Goal: Transaction & Acquisition: Purchase product/service

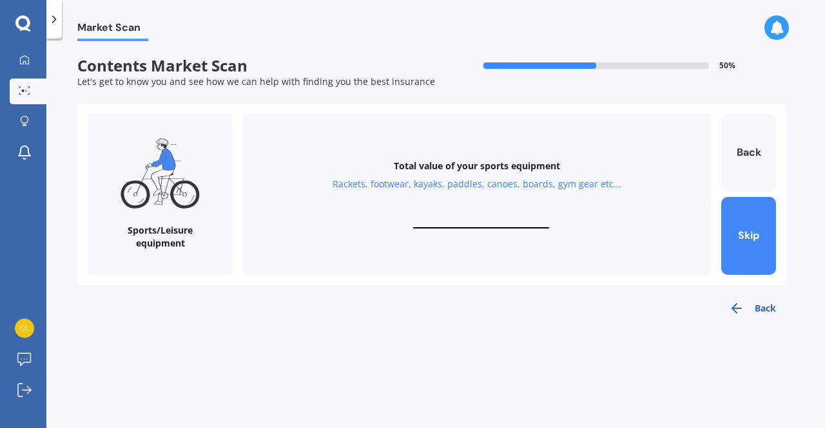
click at [463, 213] on div "Total value of your sports equipment Rackets, footwear, kayaks, paddles, canoes…" at bounding box center [477, 194] width 468 height 161
click at [476, 221] on input "text" at bounding box center [481, 222] width 136 height 12
type input "$350"
click at [751, 237] on button "Next" at bounding box center [748, 236] width 55 height 78
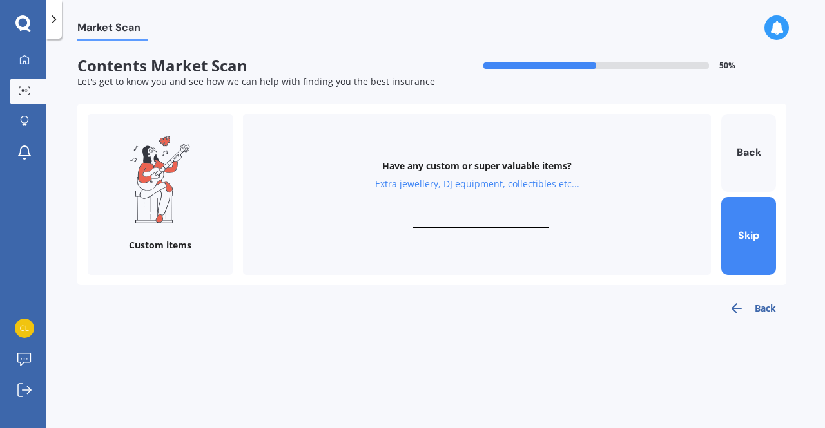
click at [493, 216] on div "Have any custom or super valuable items? Extra jewellery, DJ equipment, collect…" at bounding box center [477, 194] width 468 height 161
click at [465, 222] on input "text" at bounding box center [481, 222] width 136 height 12
type input "$0"
click at [736, 236] on button "Skip" at bounding box center [748, 236] width 55 height 78
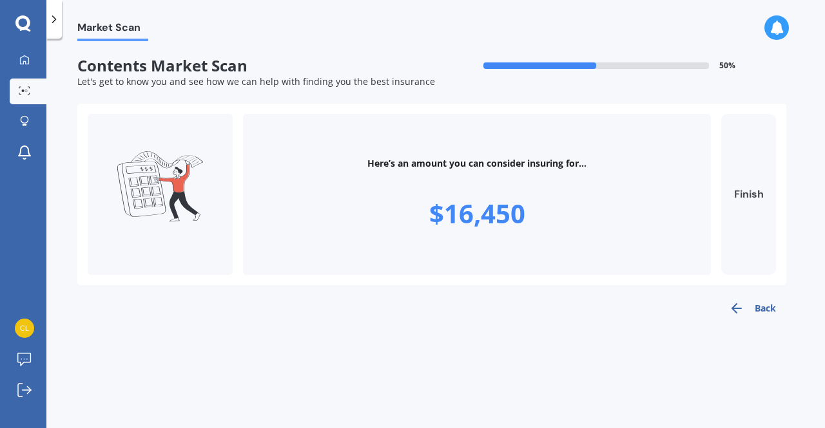
click at [753, 205] on button "Finish" at bounding box center [748, 194] width 55 height 161
type input "$16,450"
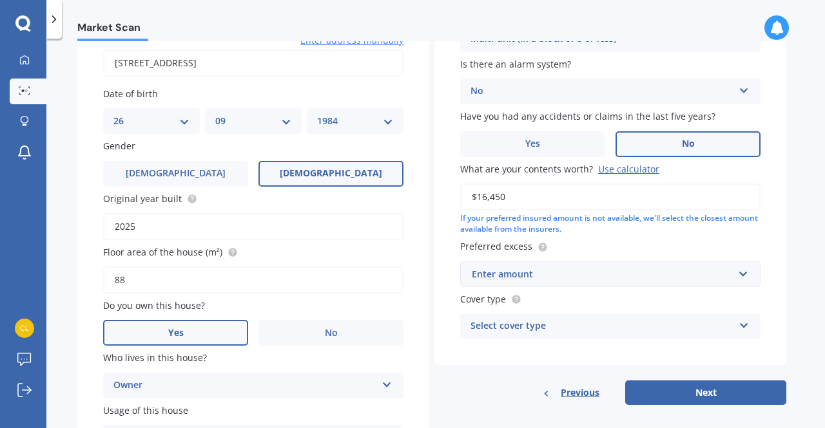
scroll to position [126, 0]
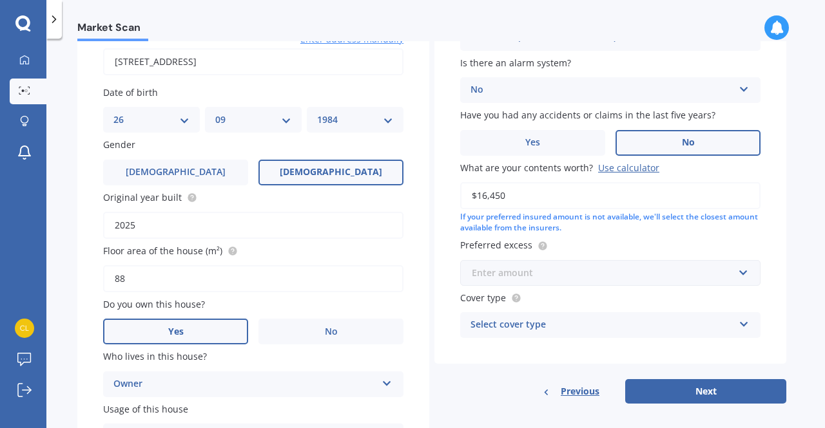
click at [745, 280] on input "text" at bounding box center [605, 273] width 289 height 24
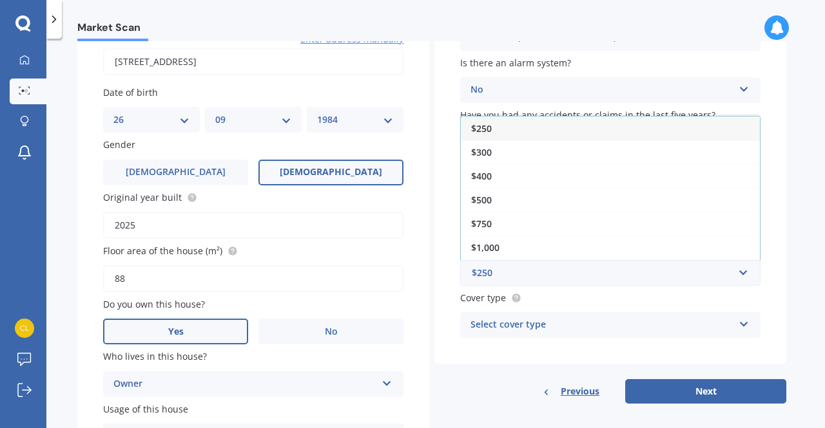
click at [790, 168] on div "Market Scan Contents Market Scan 50 % Let's get to know you and see how we can …" at bounding box center [435, 236] width 778 height 390
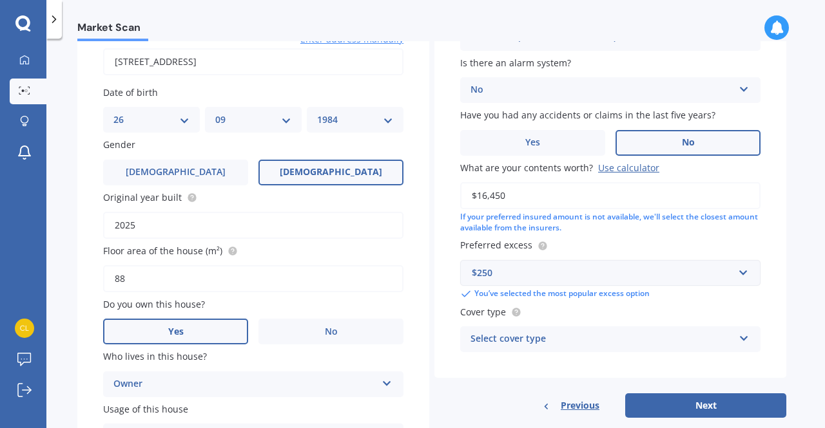
click at [750, 276] on div "$250 $250 $300 $400 $500 $750 $1,000 $2,000" at bounding box center [610, 273] width 300 height 26
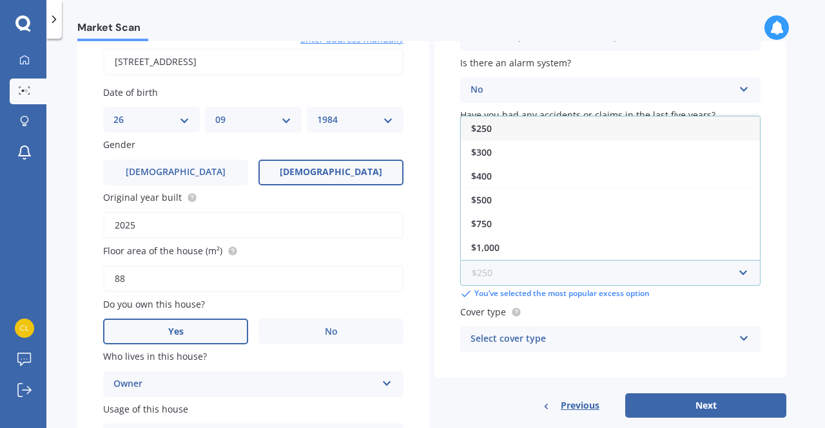
scroll to position [21, 0]
click at [786, 262] on div "Market Scan Contents Market Scan 50 % Let's get to know you and see how we can …" at bounding box center [435, 236] width 778 height 390
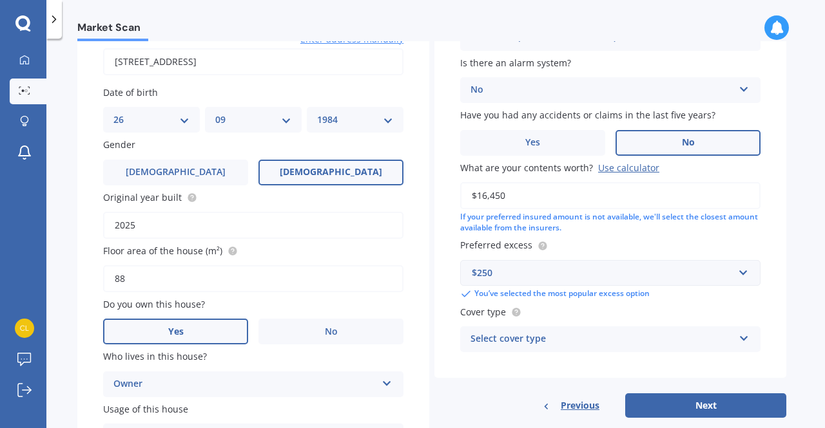
click at [706, 196] on input "$16,450" at bounding box center [610, 195] width 300 height 27
click at [677, 247] on label "Preferred excess" at bounding box center [607, 245] width 295 height 14
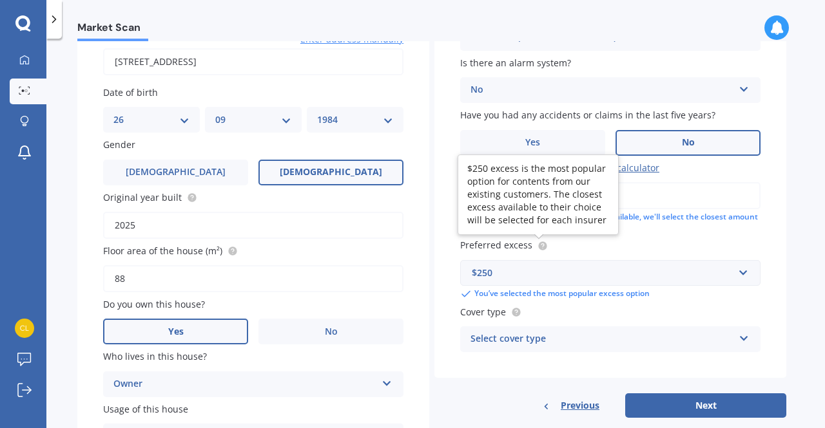
click at [540, 243] on circle at bounding box center [542, 246] width 8 height 8
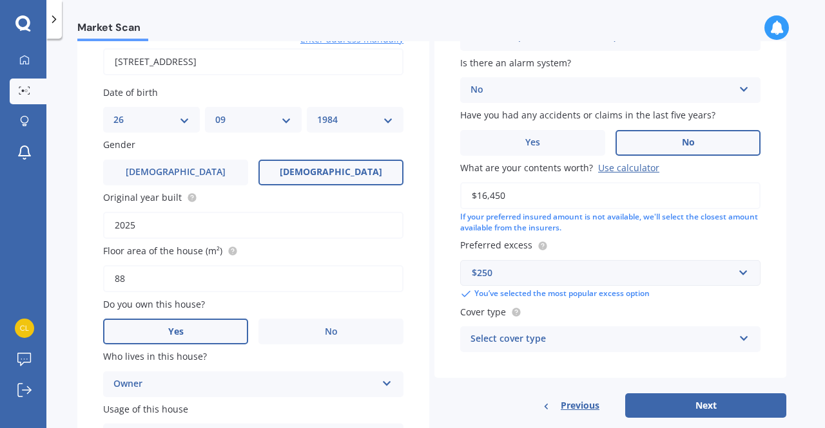
click at [563, 347] on div "Select cover type" at bounding box center [601, 339] width 263 height 15
click at [510, 367] on div "High" at bounding box center [610, 364] width 299 height 23
click at [685, 415] on button "Next" at bounding box center [705, 406] width 161 height 24
select select "26"
select select "09"
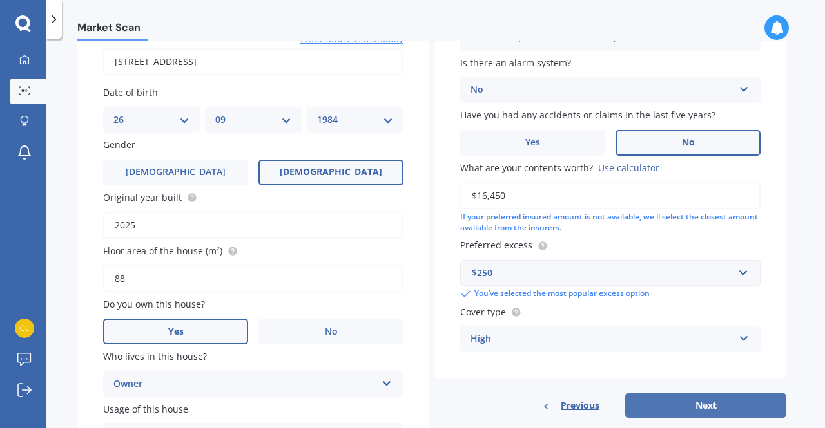
select select "1984"
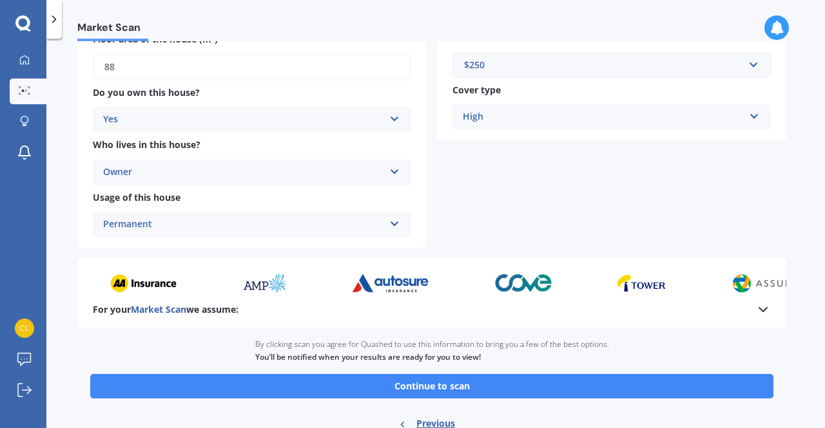
scroll to position [344, 0]
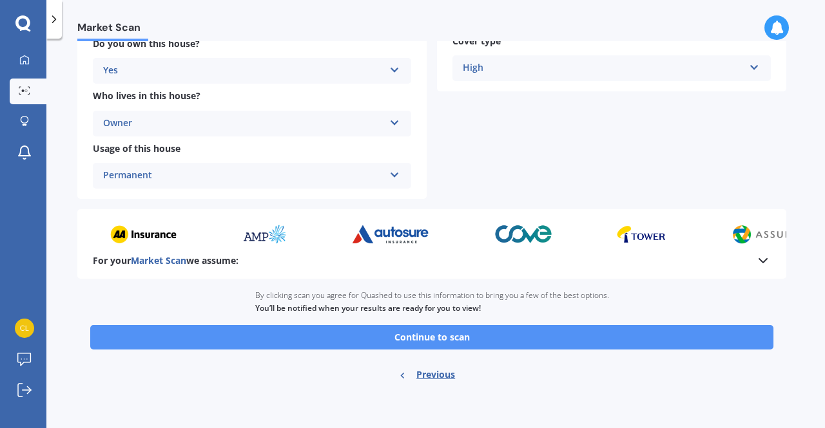
click at [531, 335] on button "Continue to scan" at bounding box center [431, 337] width 683 height 24
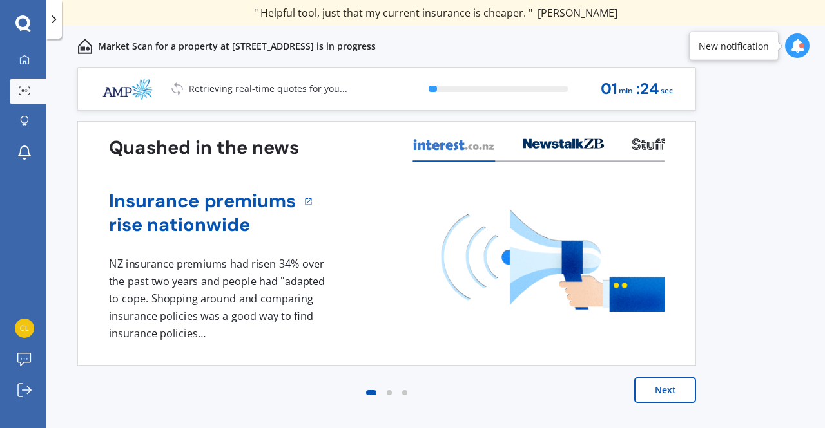
click at [666, 384] on button "Next" at bounding box center [665, 390] width 62 height 26
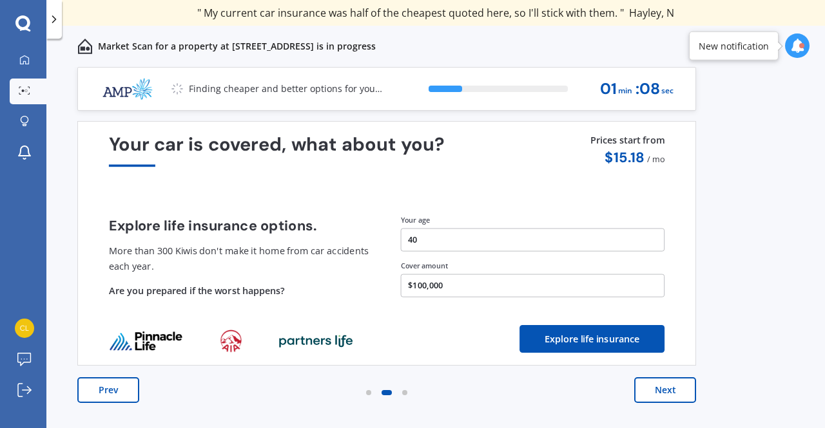
click at [682, 388] on button "Next" at bounding box center [665, 390] width 62 height 26
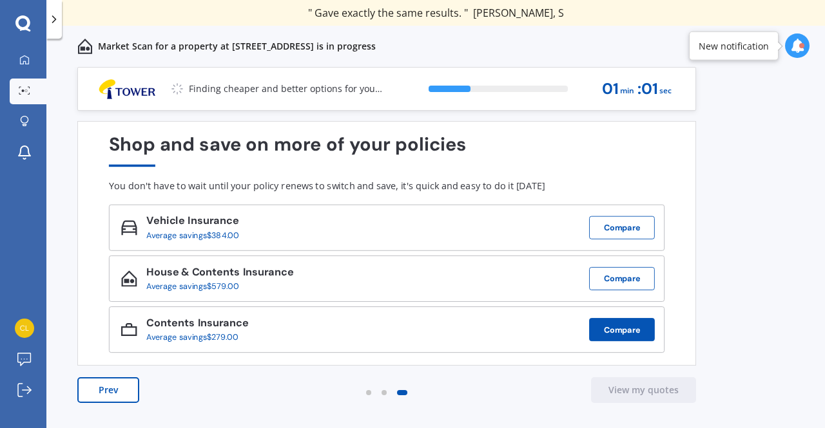
click at [613, 334] on button "Compare" at bounding box center [622, 329] width 66 height 23
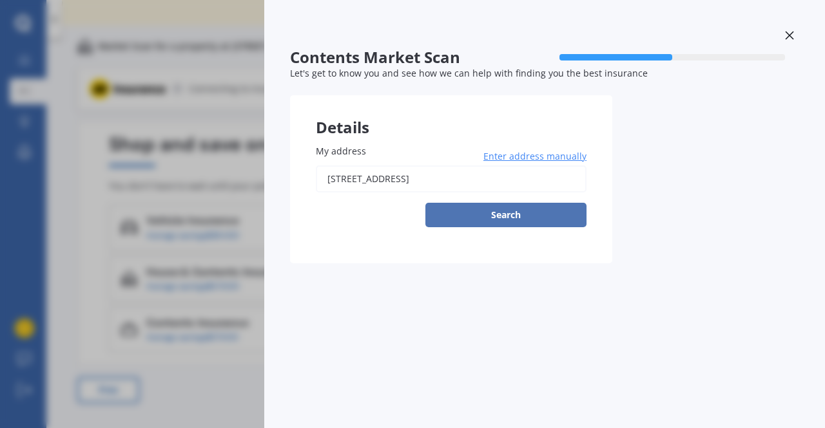
click at [548, 224] on button "Search" at bounding box center [505, 215] width 161 height 24
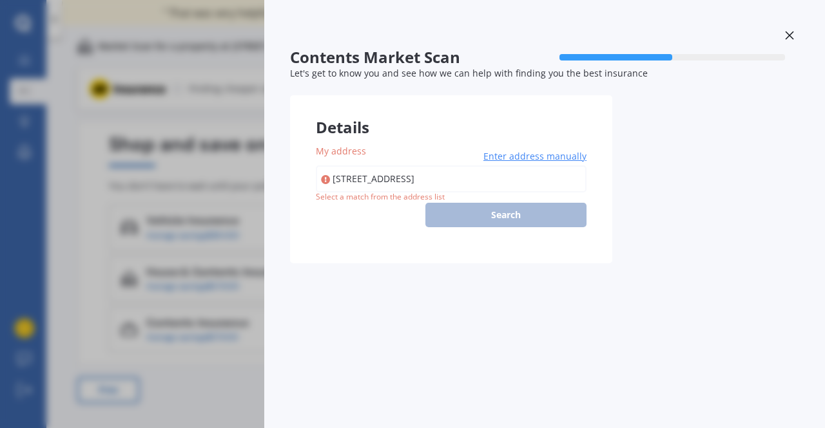
type input "[STREET_ADDRESS]"
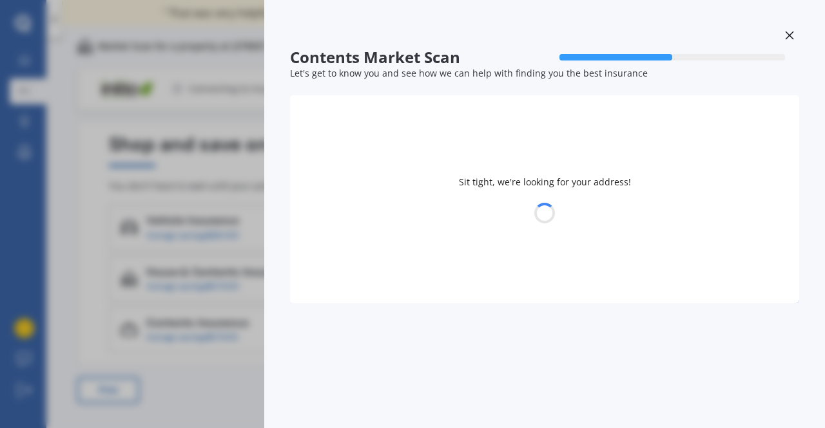
select select "26"
select select "09"
select select "1984"
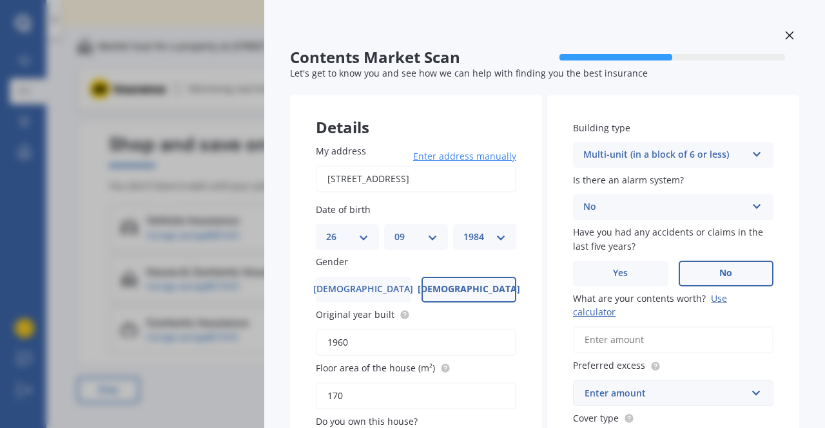
click at [785, 34] on icon at bounding box center [789, 35] width 8 height 8
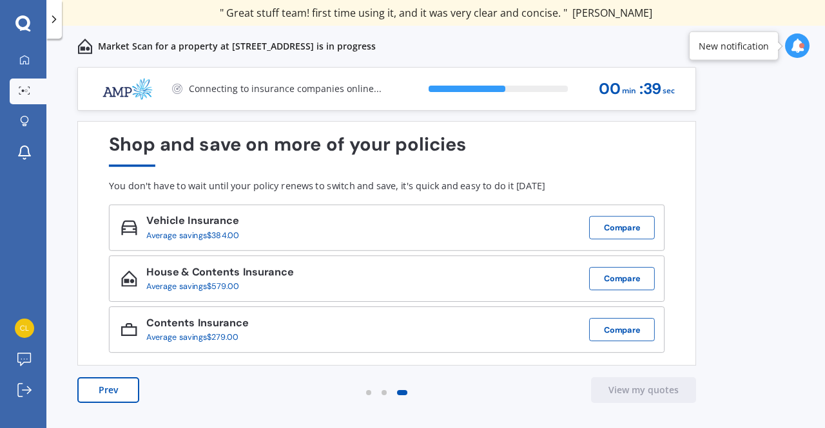
click at [420, 328] on div "Contents Insurance Average savings $279.00 Compare" at bounding box center [386, 330] width 555 height 46
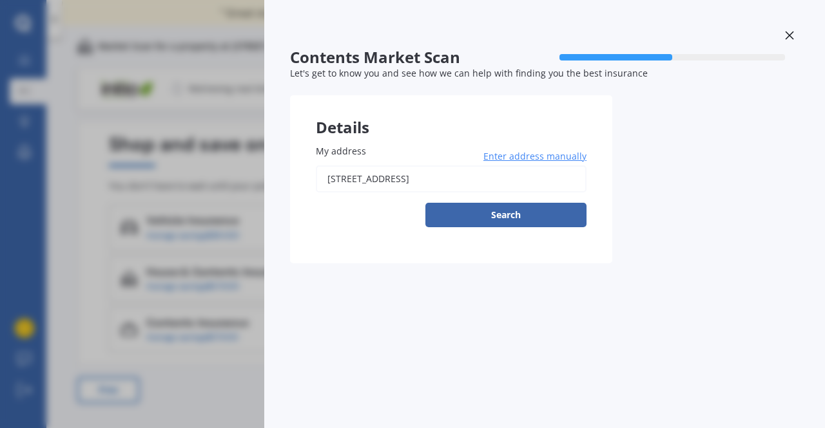
click at [787, 35] on icon at bounding box center [789, 35] width 9 height 9
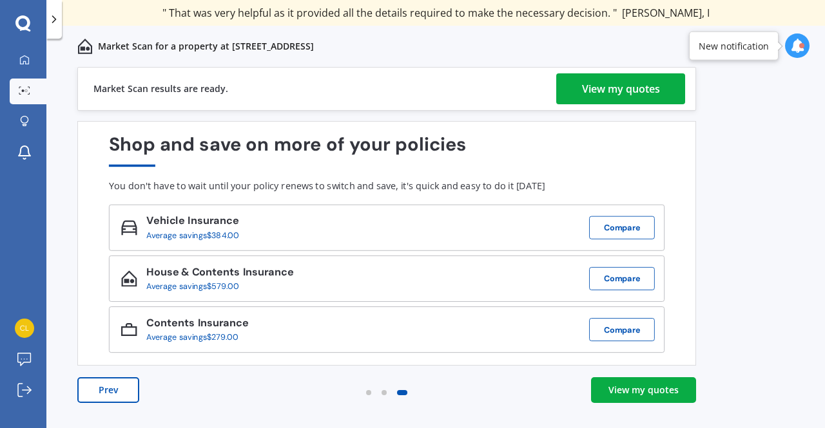
click at [582, 90] on div "View my quotes" at bounding box center [621, 88] width 78 height 31
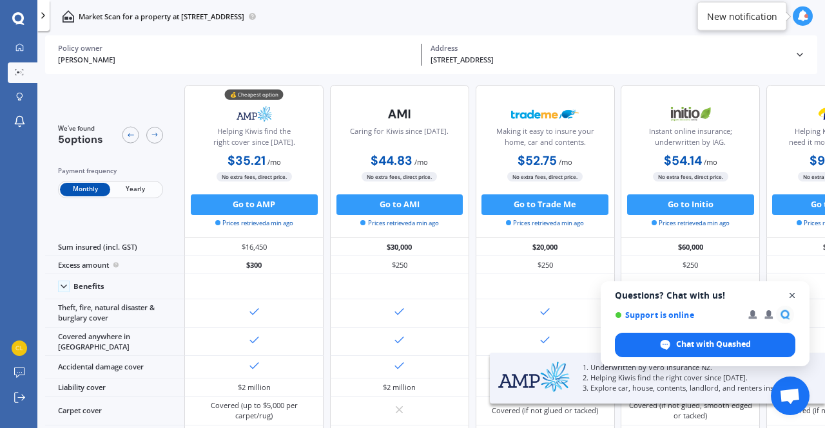
click at [794, 296] on span "Close chat" at bounding box center [792, 296] width 16 height 16
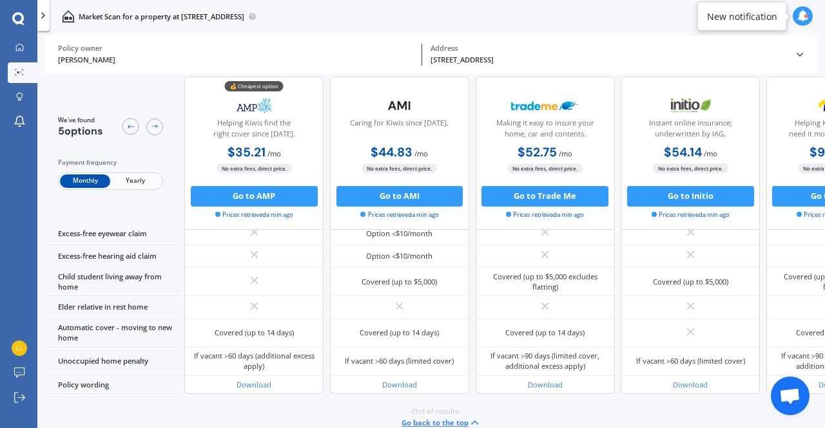
scroll to position [908, 0]
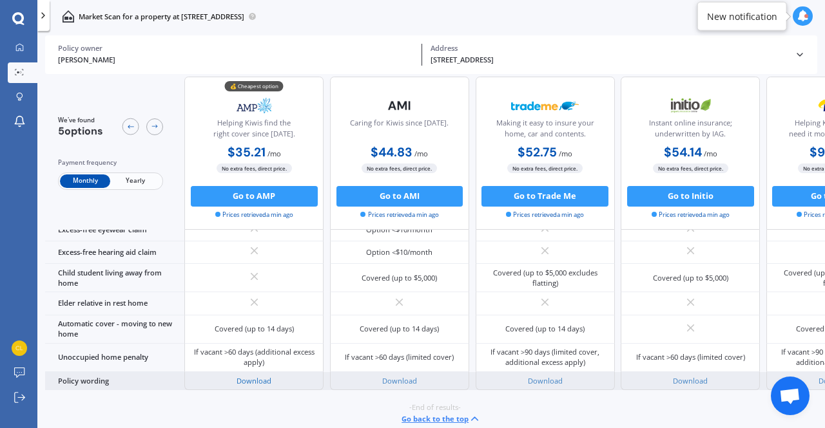
click at [251, 376] on link "Download" at bounding box center [253, 381] width 35 height 10
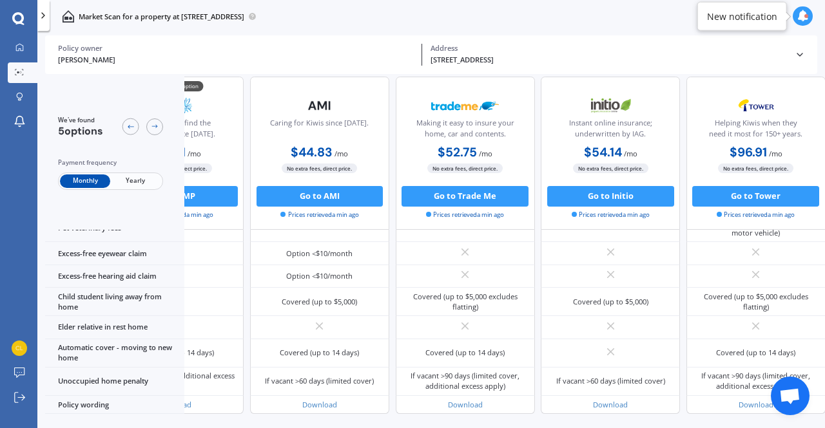
scroll to position [908, 106]
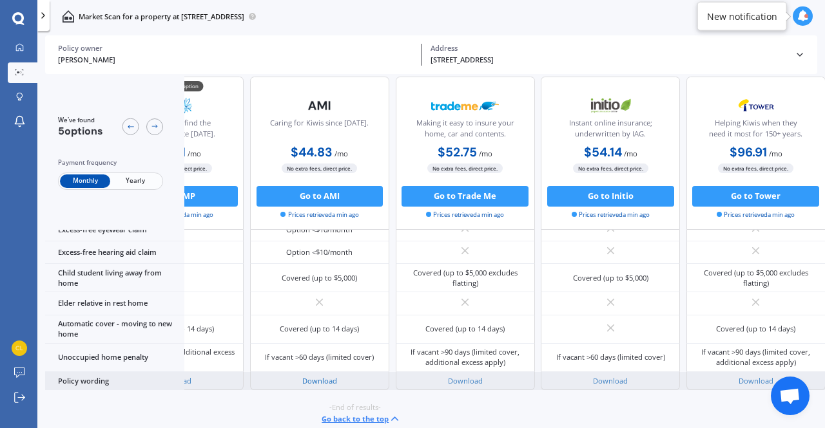
click at [327, 376] on link "Download" at bounding box center [319, 381] width 35 height 10
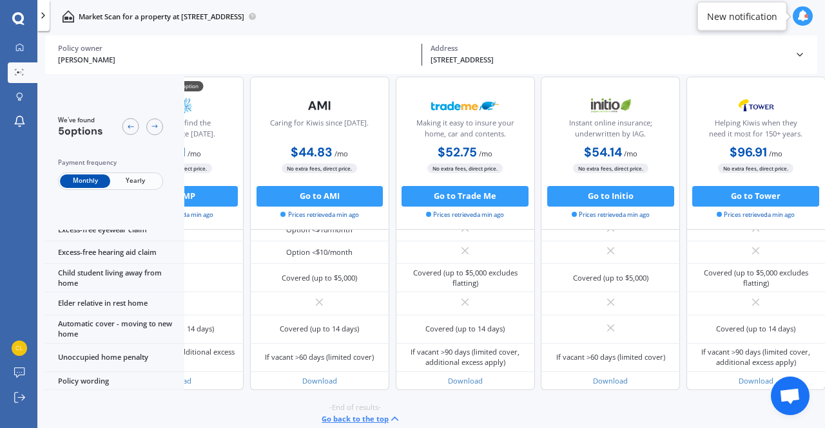
drag, startPoint x: 292, startPoint y: 424, endPoint x: 126, endPoint y: 426, distance: 166.2
click at [126, 426] on div "We've found 5 options Payment frequency Monthly Yearly 💰 Cheapest option Helpin…" at bounding box center [434, 254] width 779 height 354
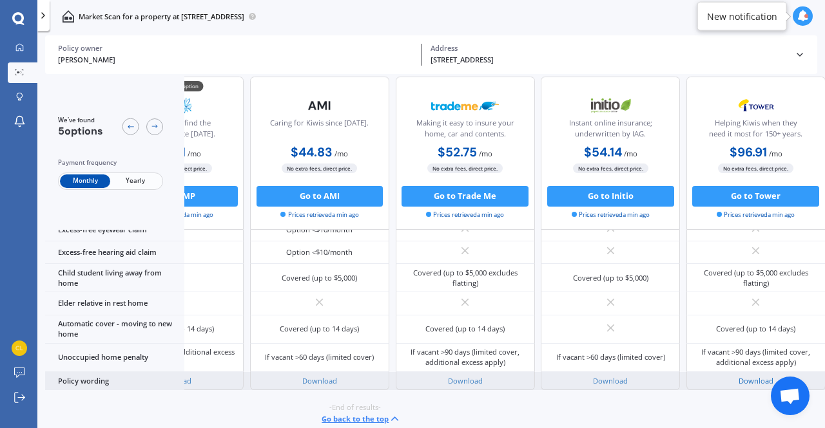
click at [752, 376] on link "Download" at bounding box center [755, 381] width 35 height 10
